Goal: Task Accomplishment & Management: Complete application form

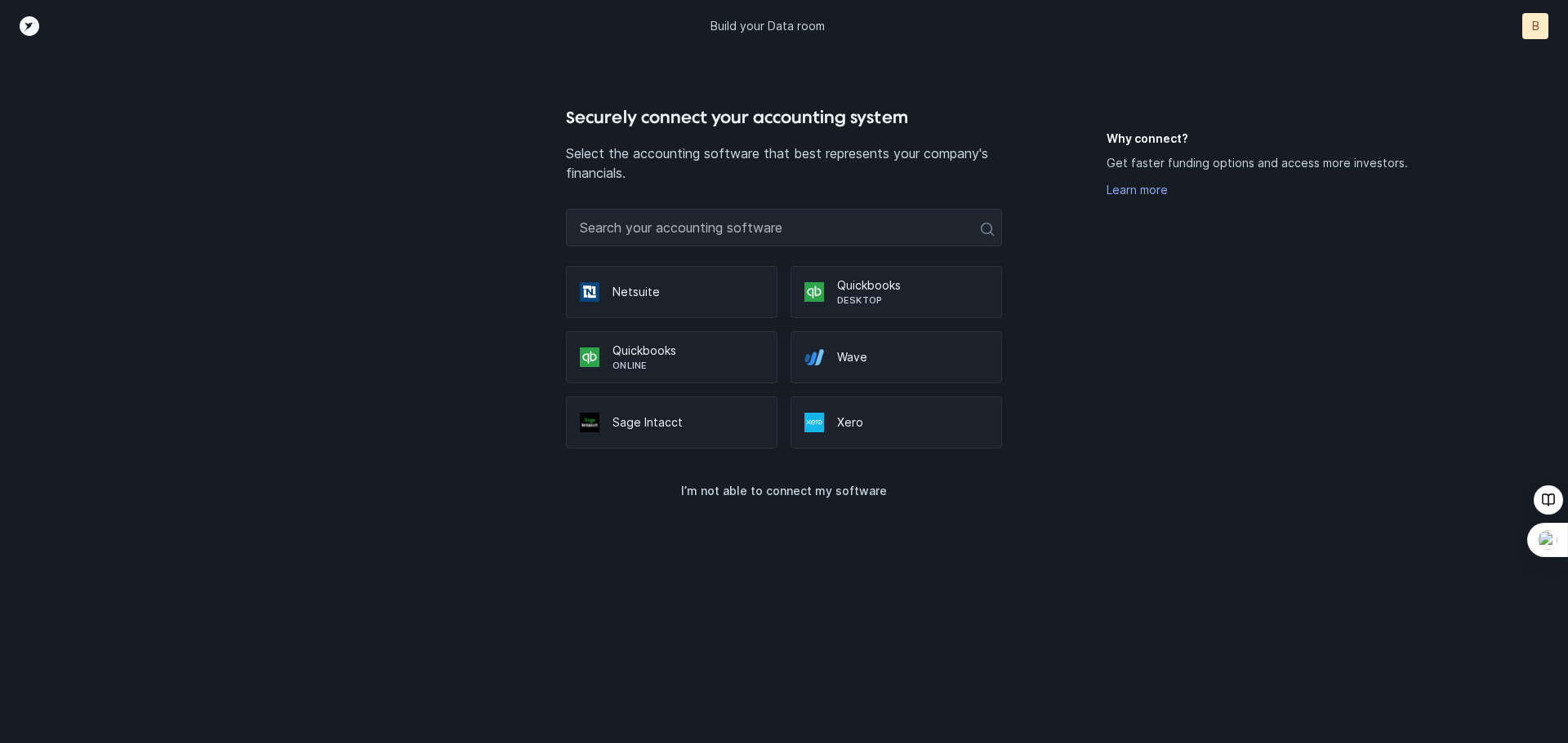
click at [647, 358] on p "Quickbooks" at bounding box center [688, 351] width 151 height 17
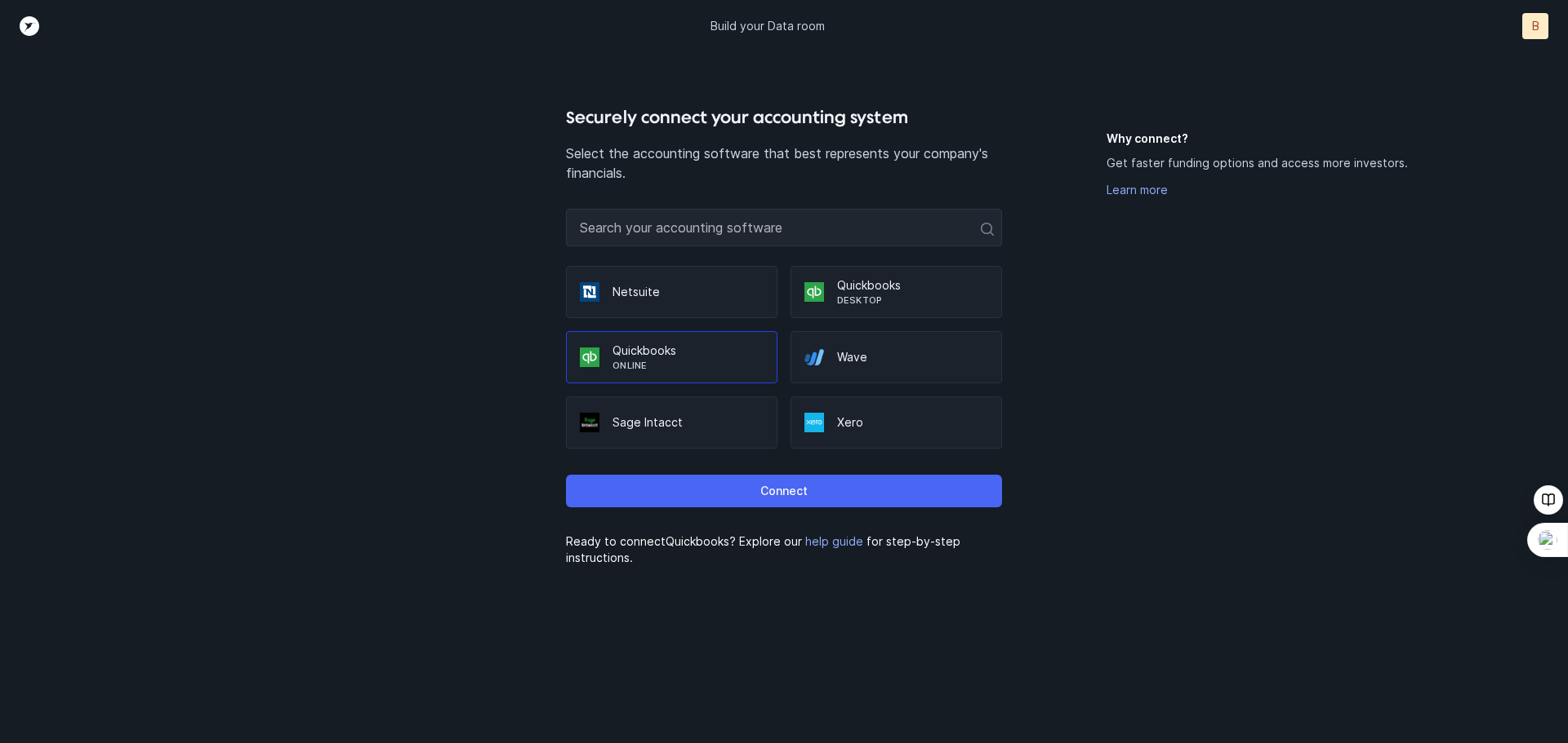
click at [804, 486] on p "Connect" at bounding box center [784, 491] width 47 height 19
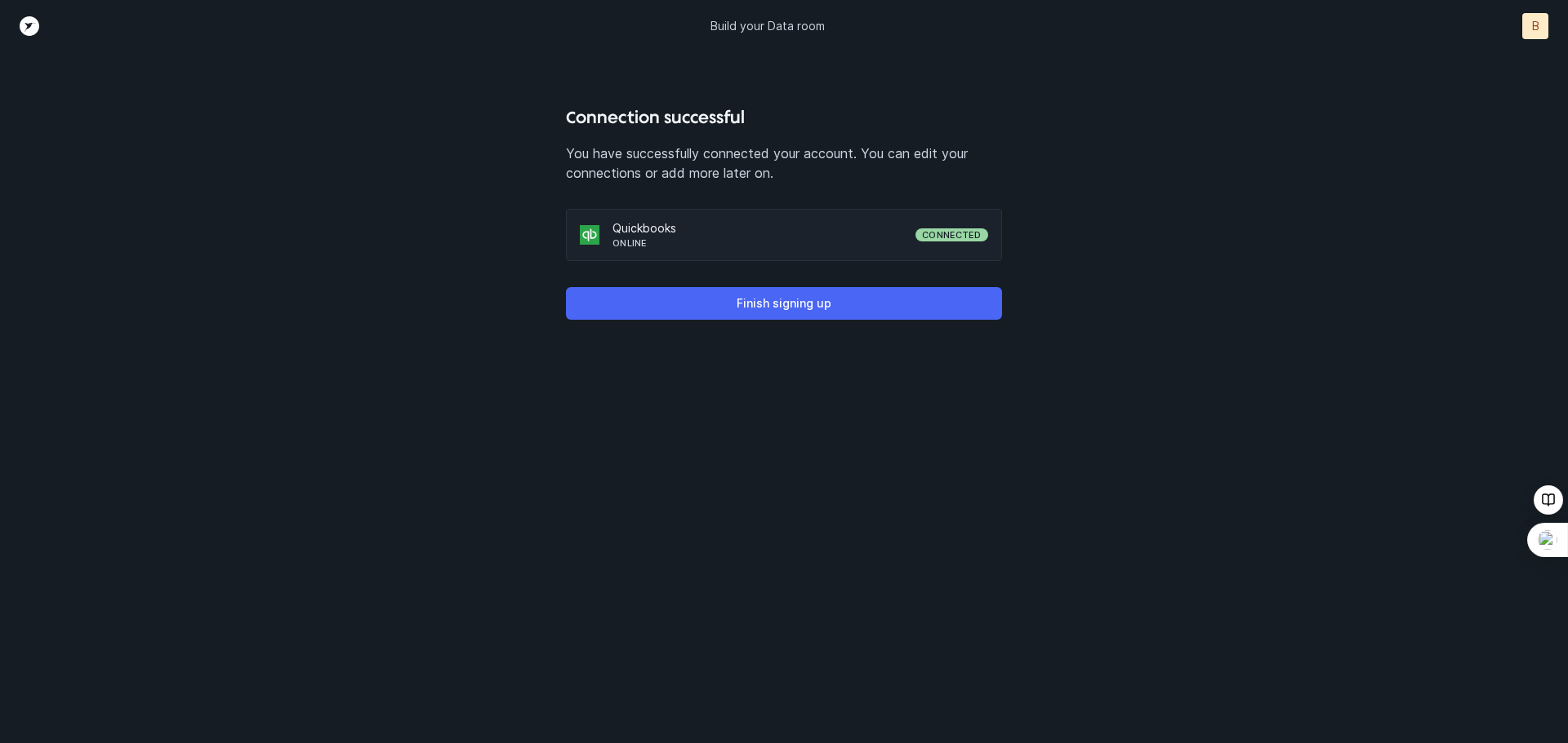
click at [779, 300] on p "Finish signing up" at bounding box center [784, 303] width 95 height 19
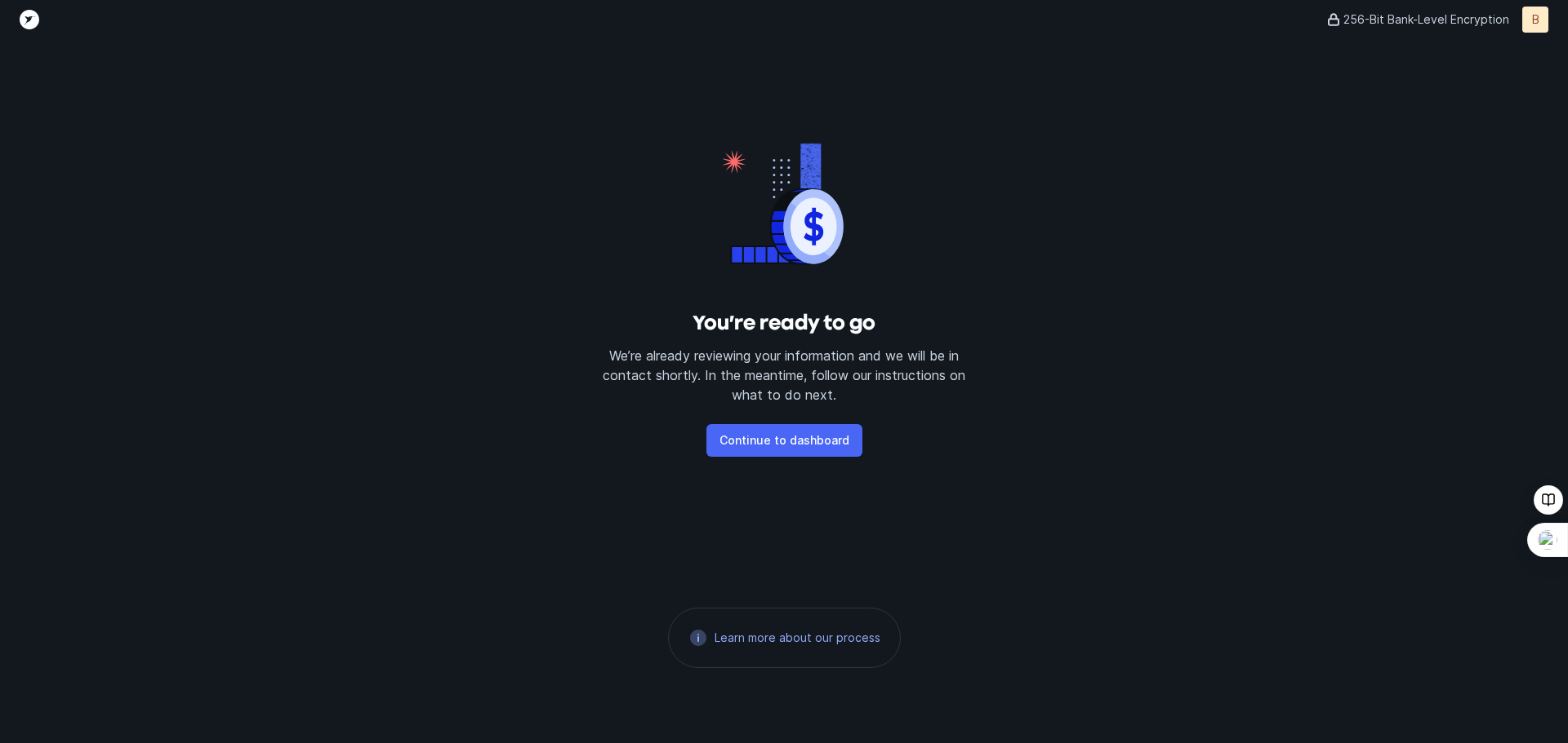
click at [791, 440] on p "Continue to dashboard" at bounding box center [784, 440] width 130 height 19
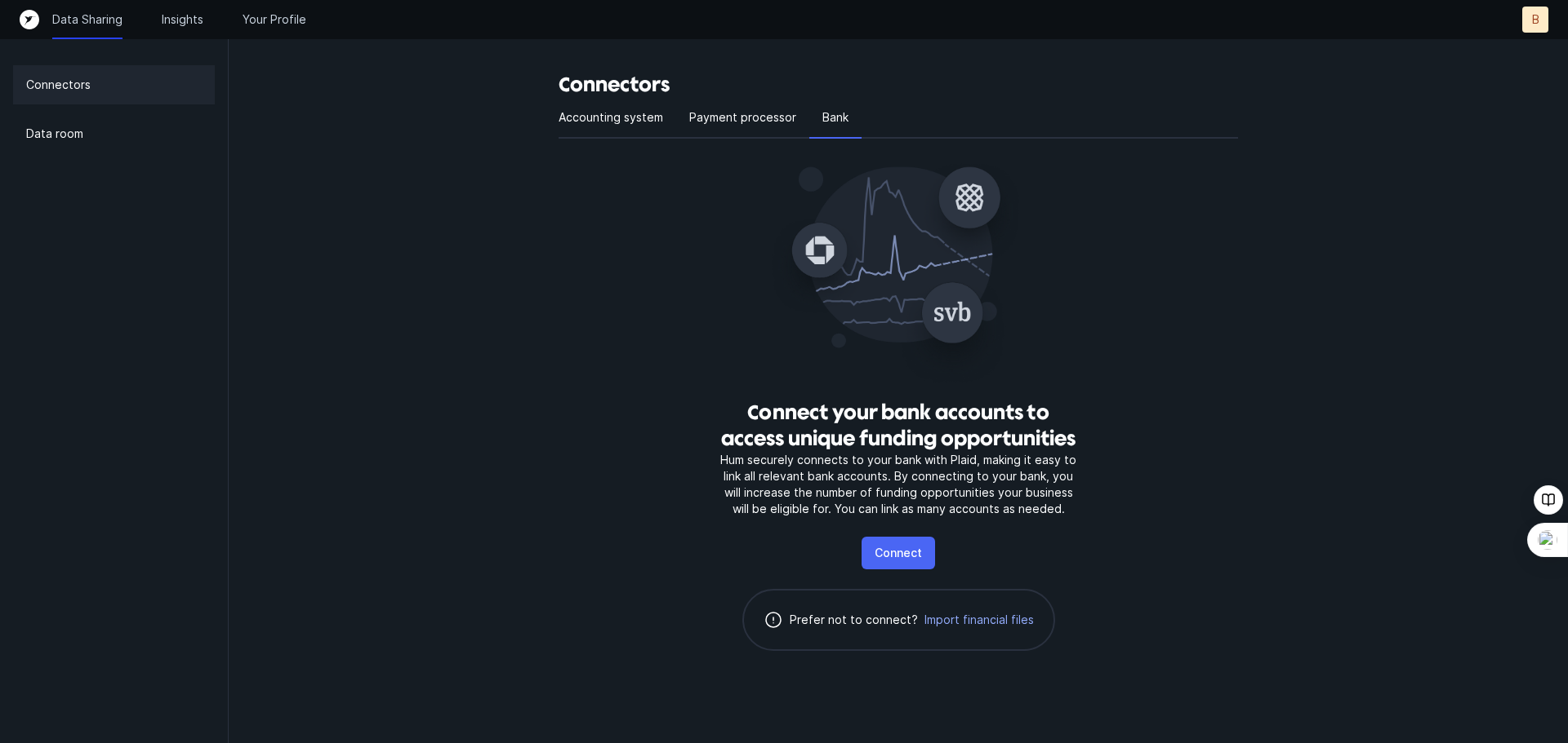
click at [905, 555] on p "Connect" at bounding box center [898, 553] width 47 height 19
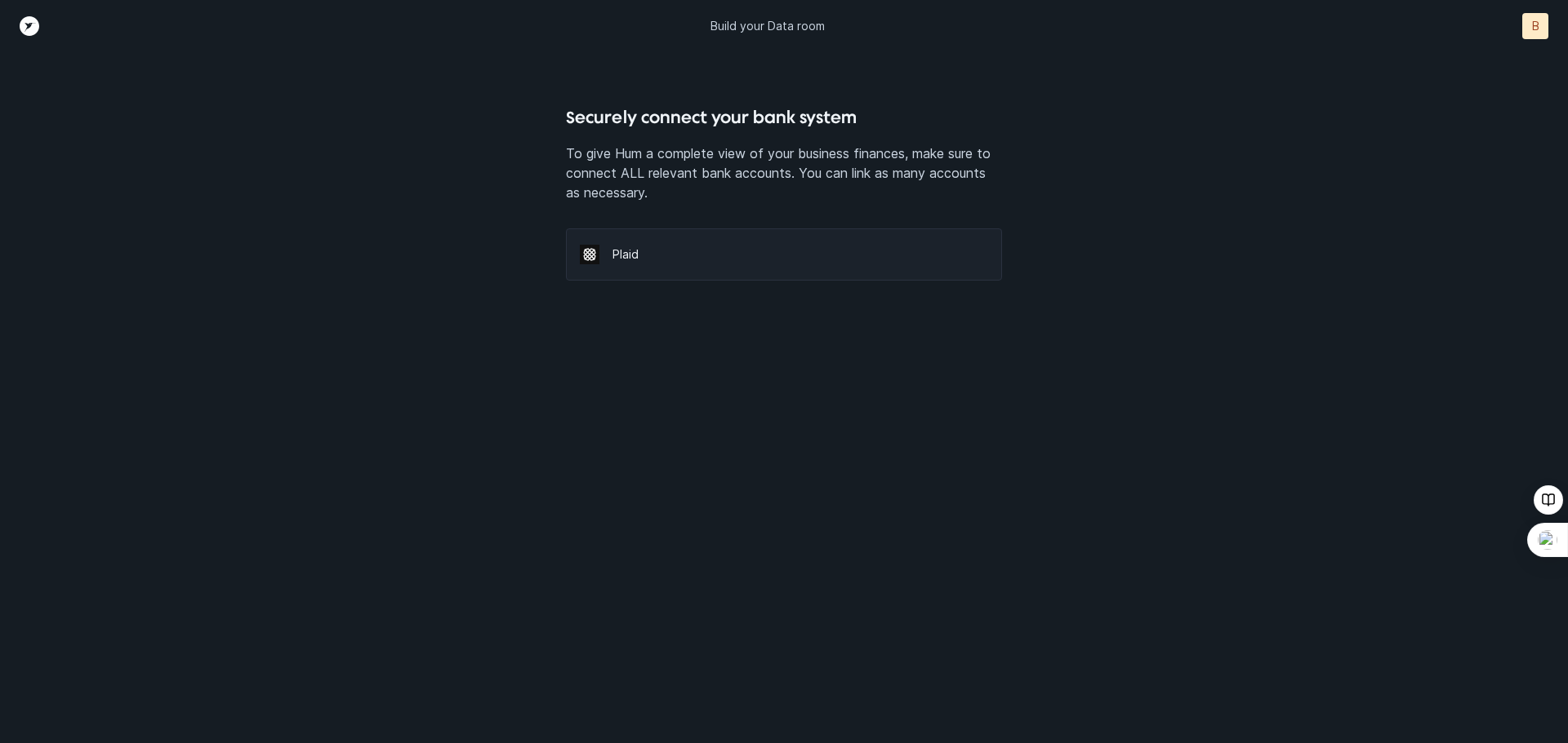
click at [636, 249] on p "Plaid" at bounding box center [799, 255] width 374 height 17
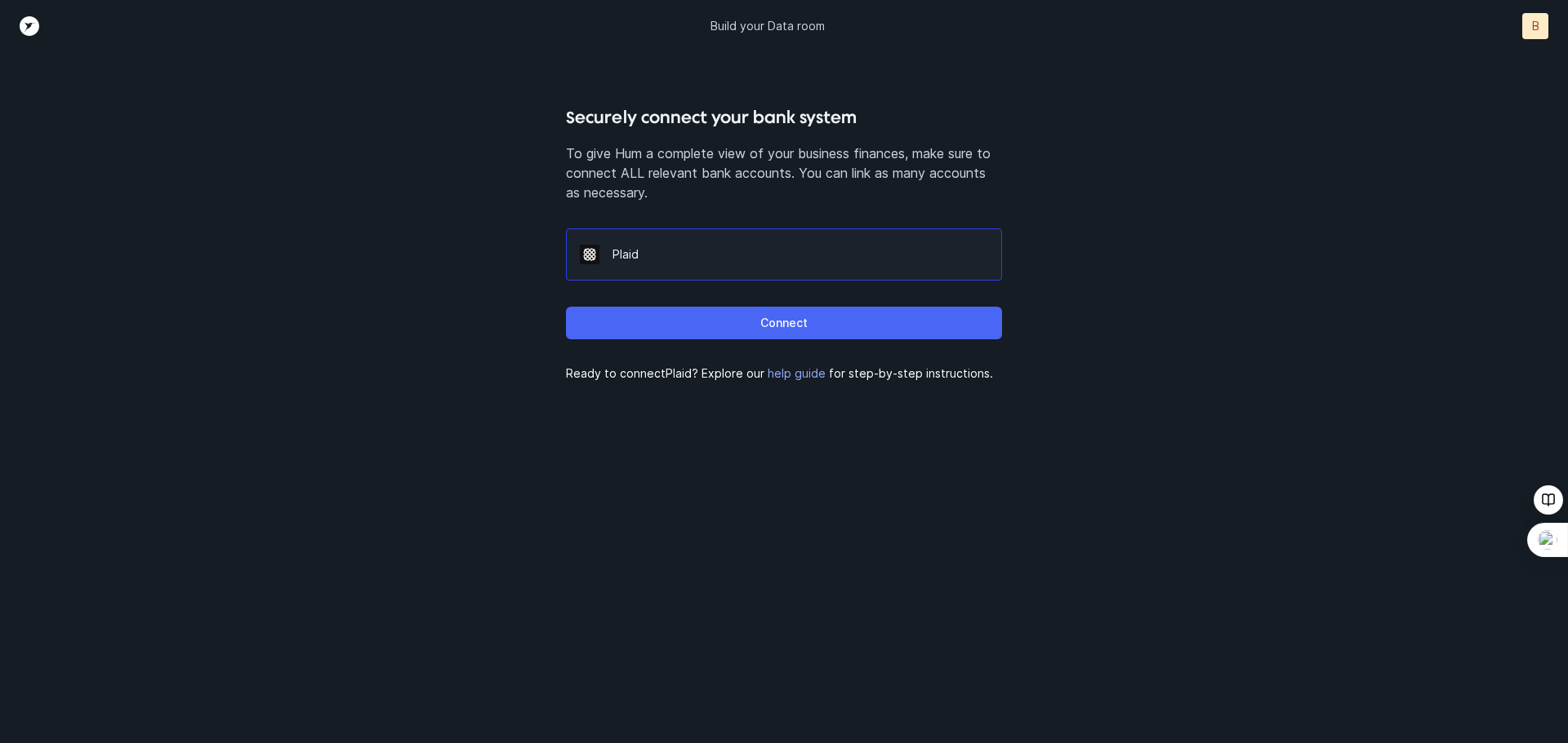
click at [791, 323] on p "Connect" at bounding box center [784, 323] width 47 height 19
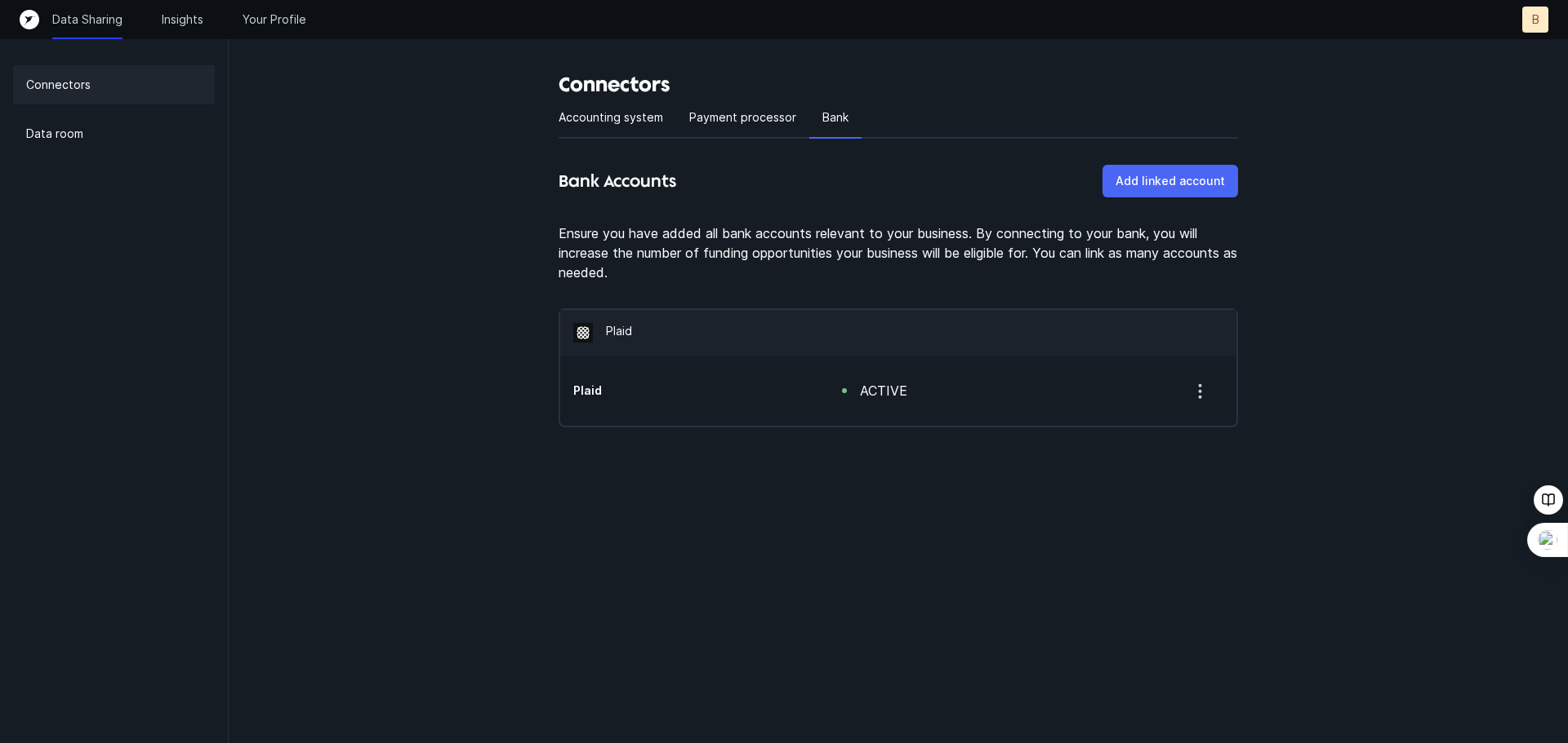
click at [1166, 174] on p "Add linked account" at bounding box center [1169, 181] width 109 height 19
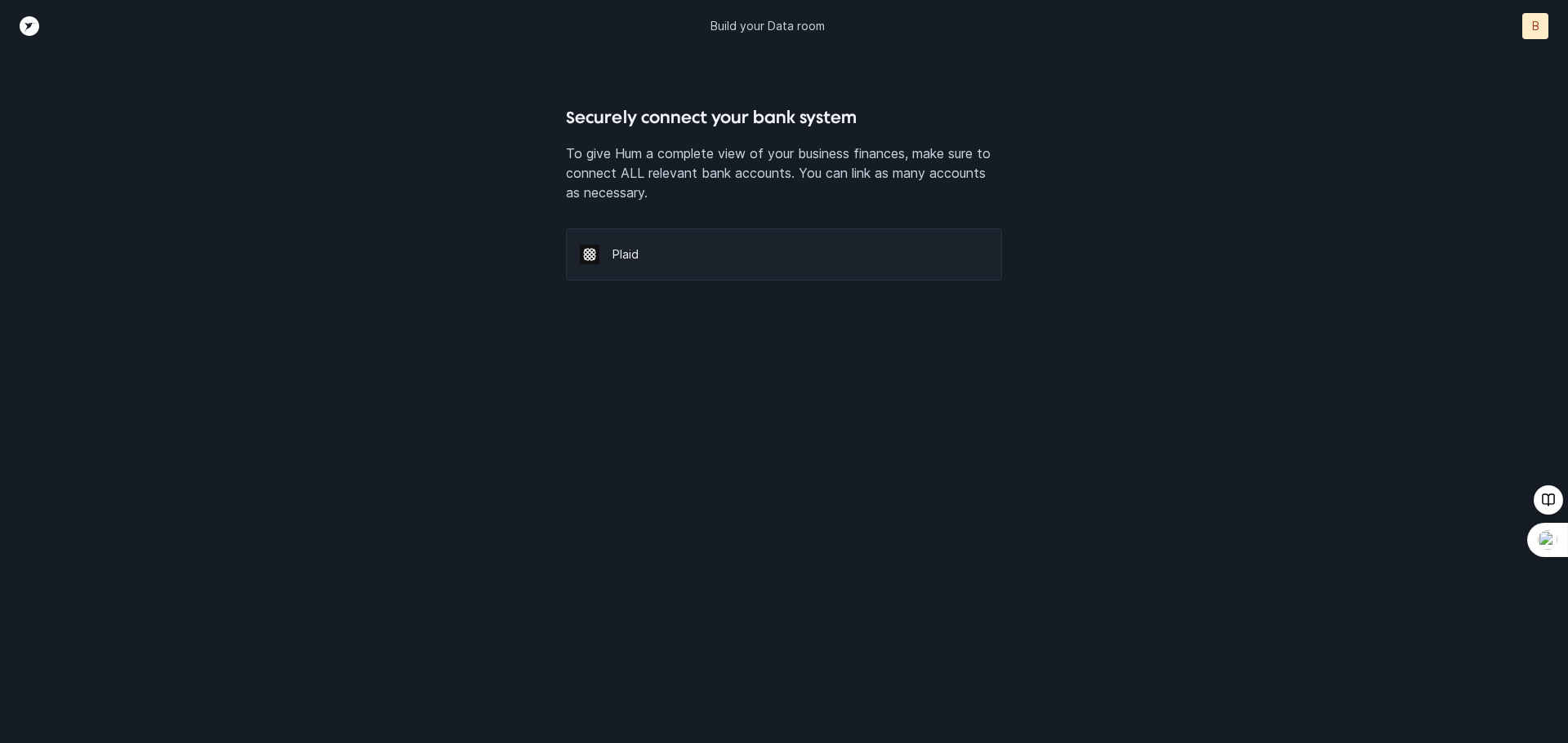
click at [612, 258] on div at bounding box center [595, 255] width 32 height 19
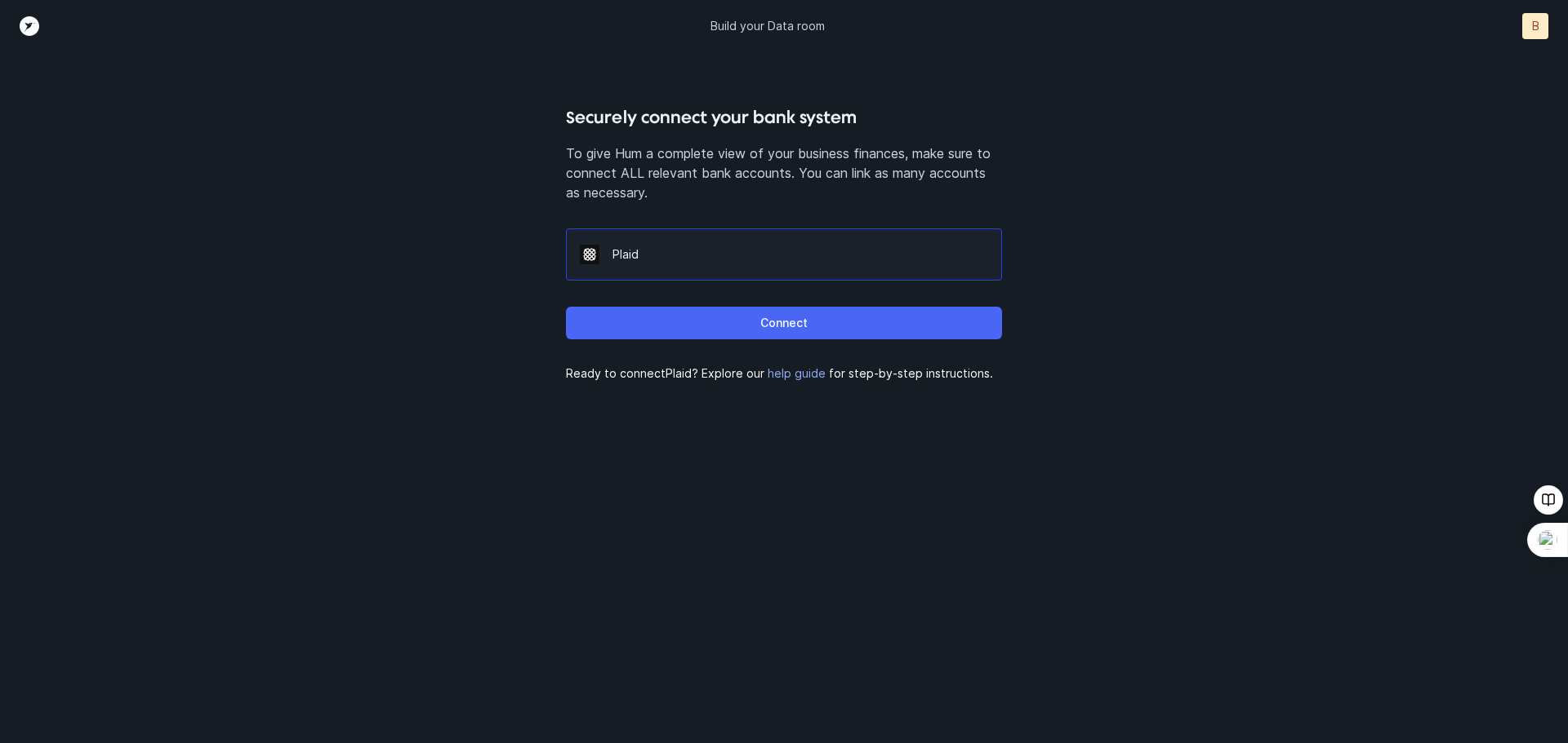
click at [759, 320] on button "Connect" at bounding box center [783, 323] width 435 height 32
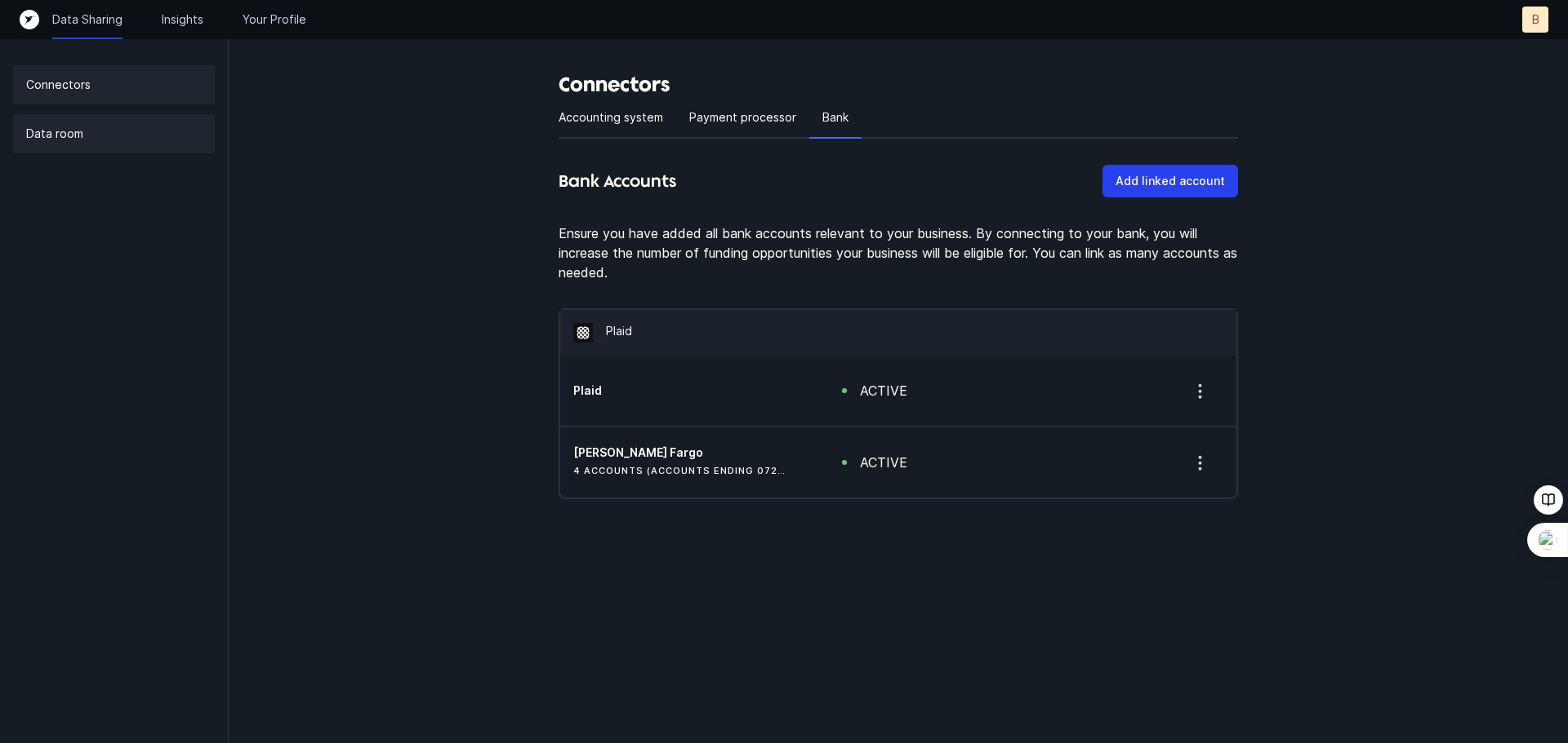
click at [61, 132] on p "Data room" at bounding box center [54, 133] width 57 height 19
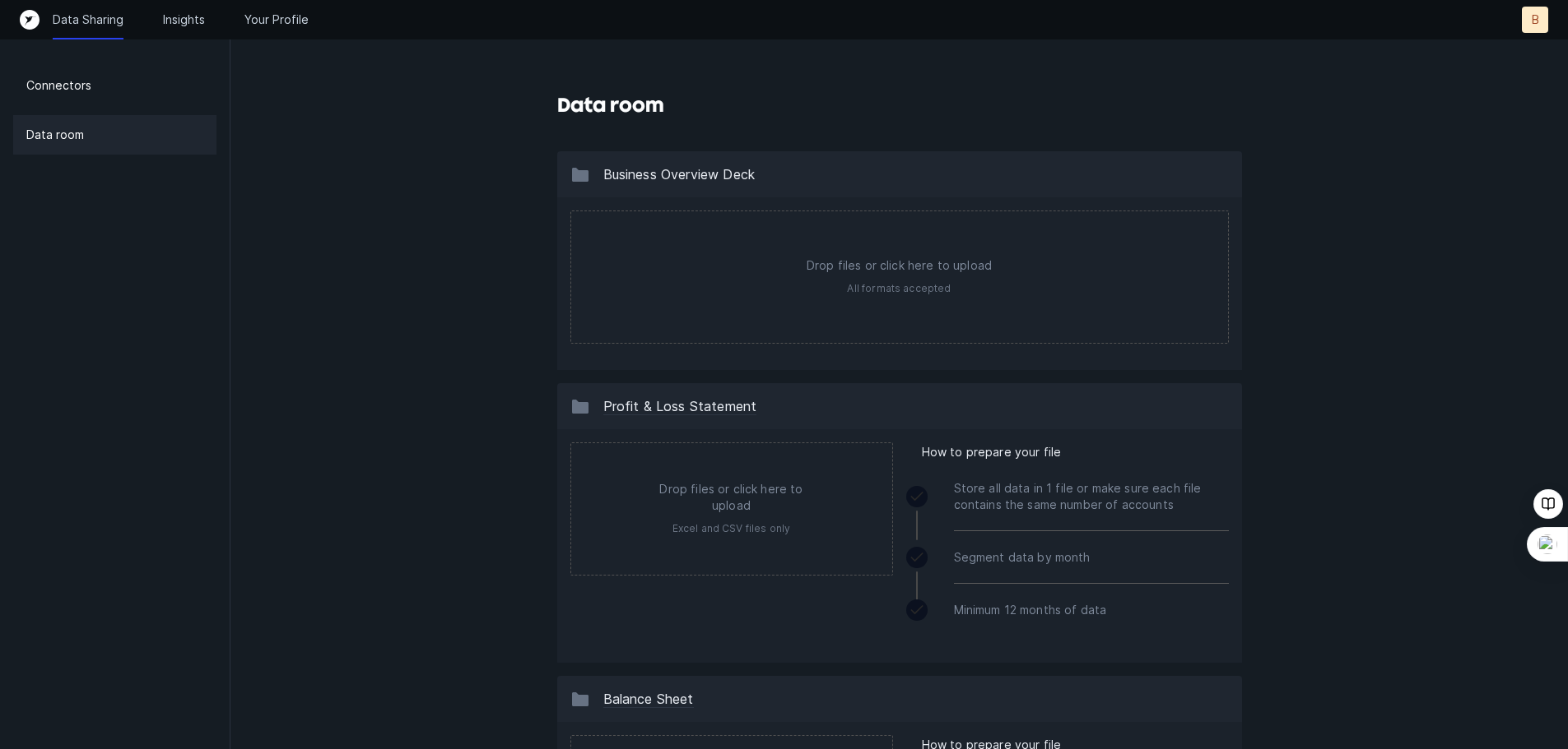
click at [29, 18] on icon "Top" at bounding box center [29, 19] width 19 height 19
